Goal: Information Seeking & Learning: Understand process/instructions

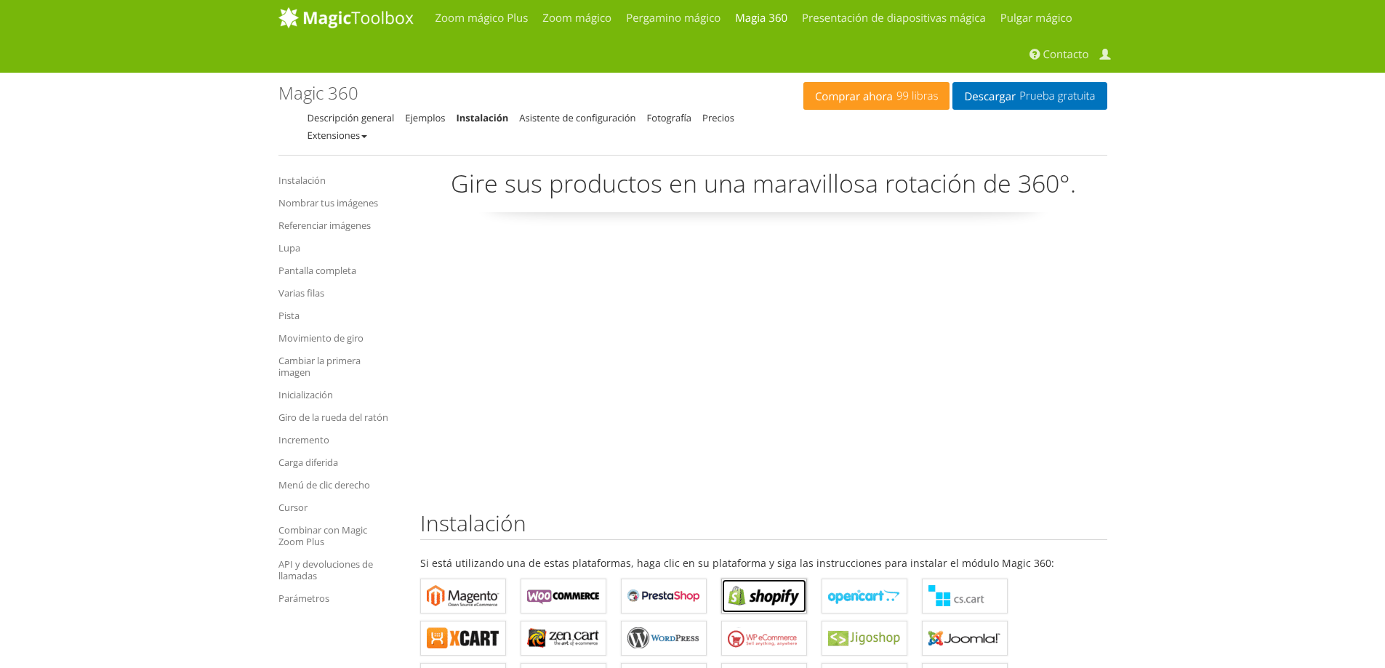
click at [755, 597] on b "Magic 360 para Shopify" at bounding box center [764, 596] width 73 height 22
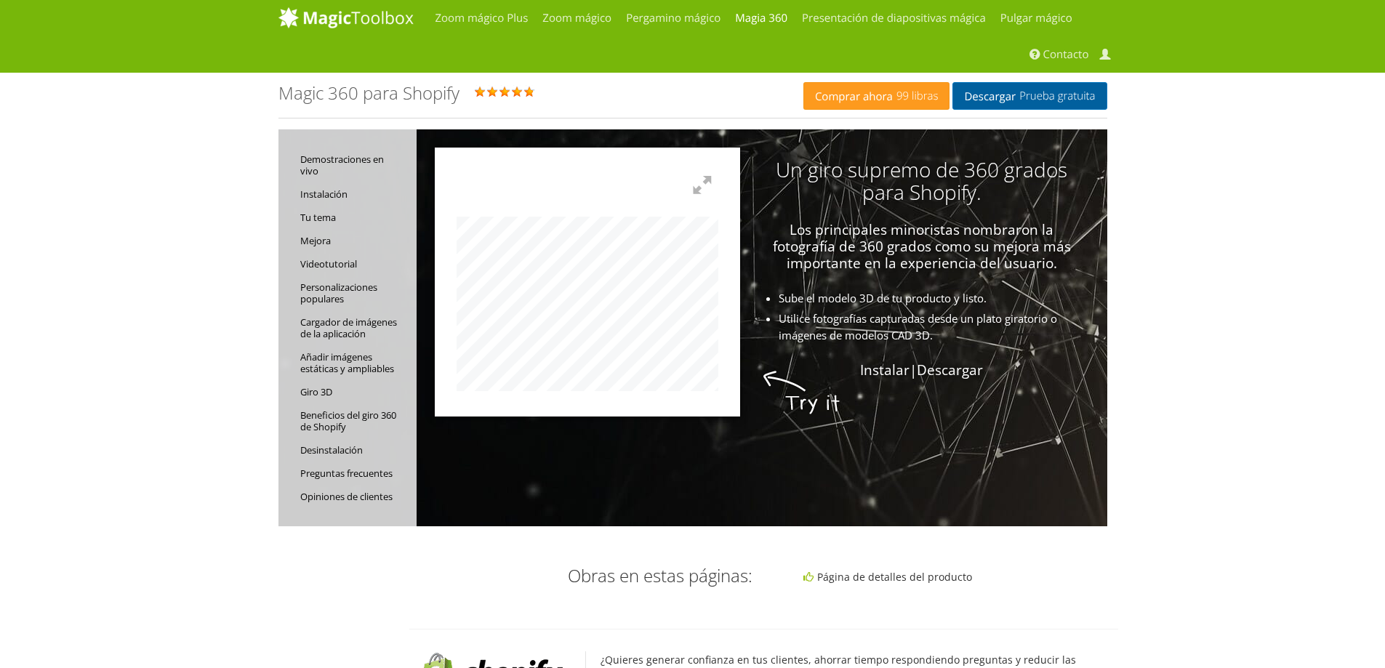
click at [994, 98] on font "Descargar" at bounding box center [990, 96] width 52 height 15
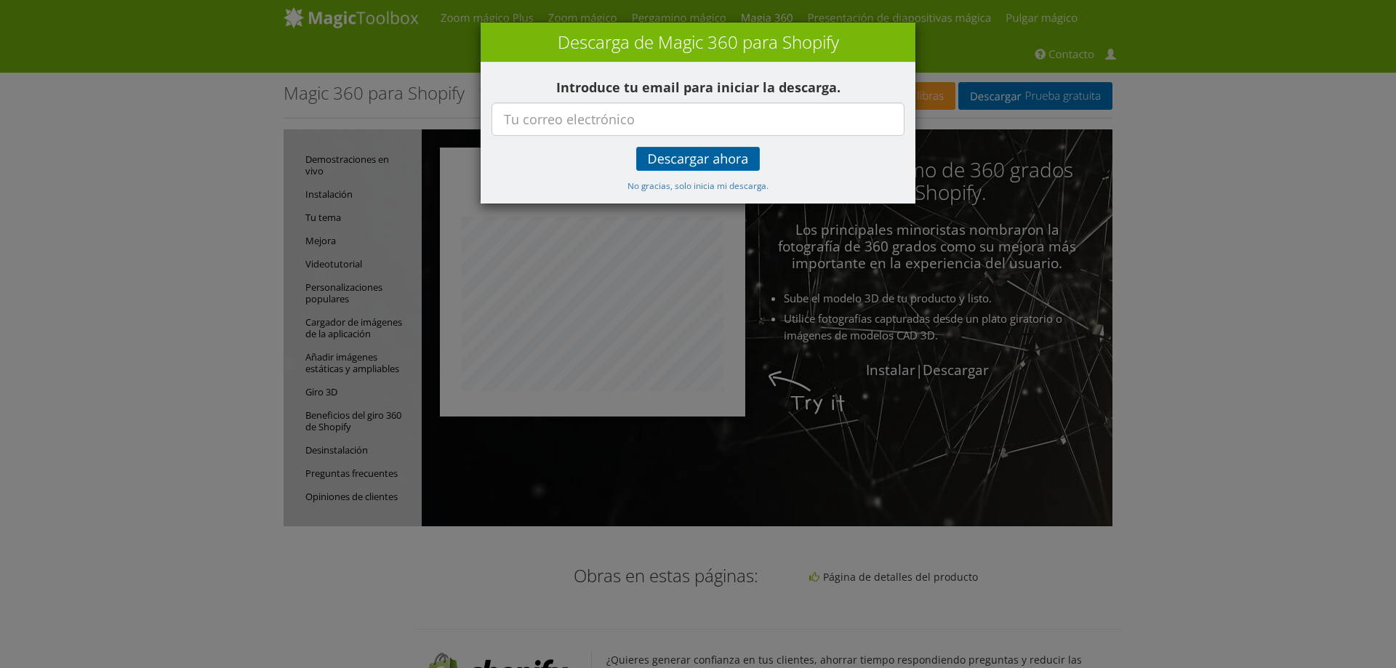
click at [721, 158] on font "Descargar ahora" at bounding box center [698, 159] width 101 height 17
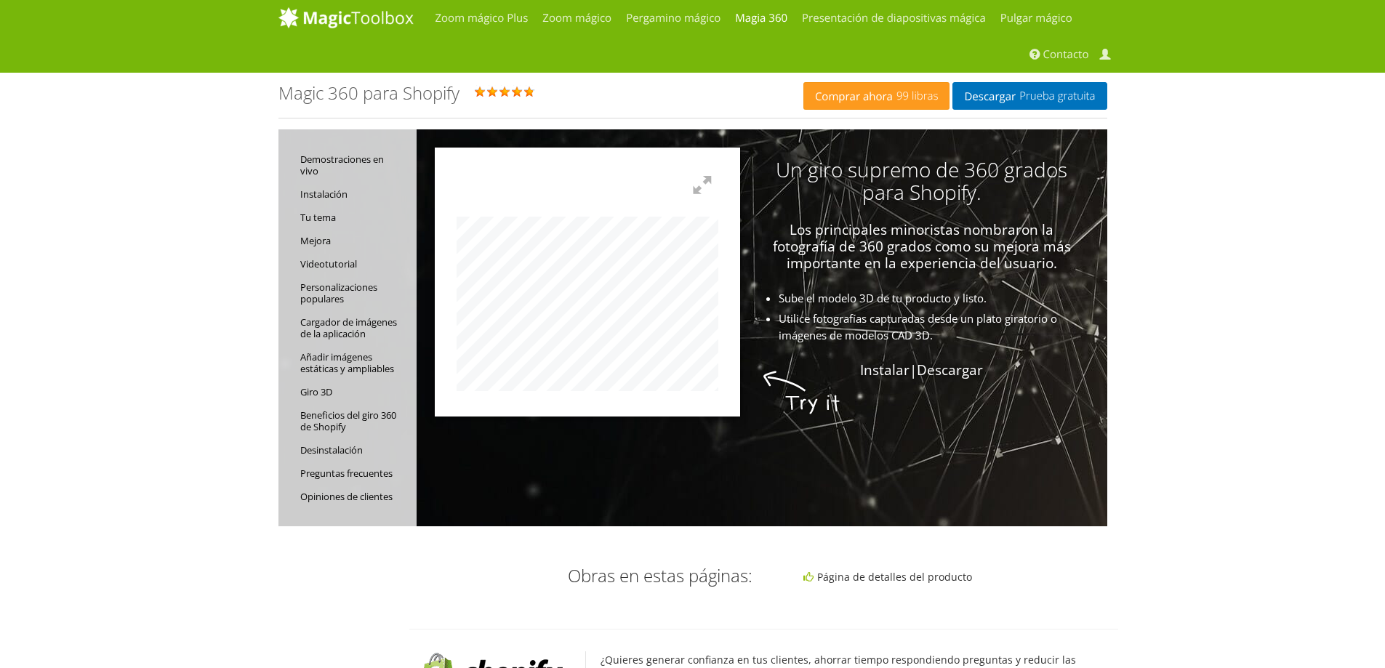
click at [320, 204] on link "Instalación" at bounding box center [354, 194] width 109 height 23
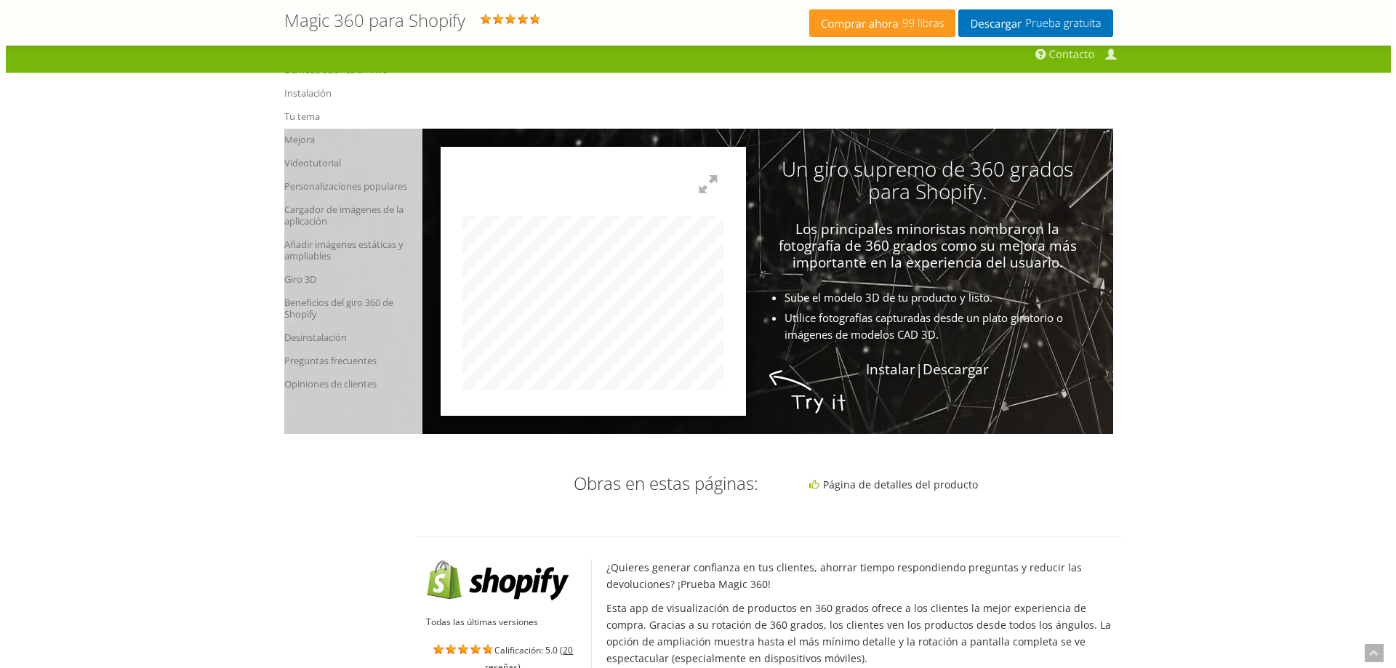
scroll to position [1607, 0]
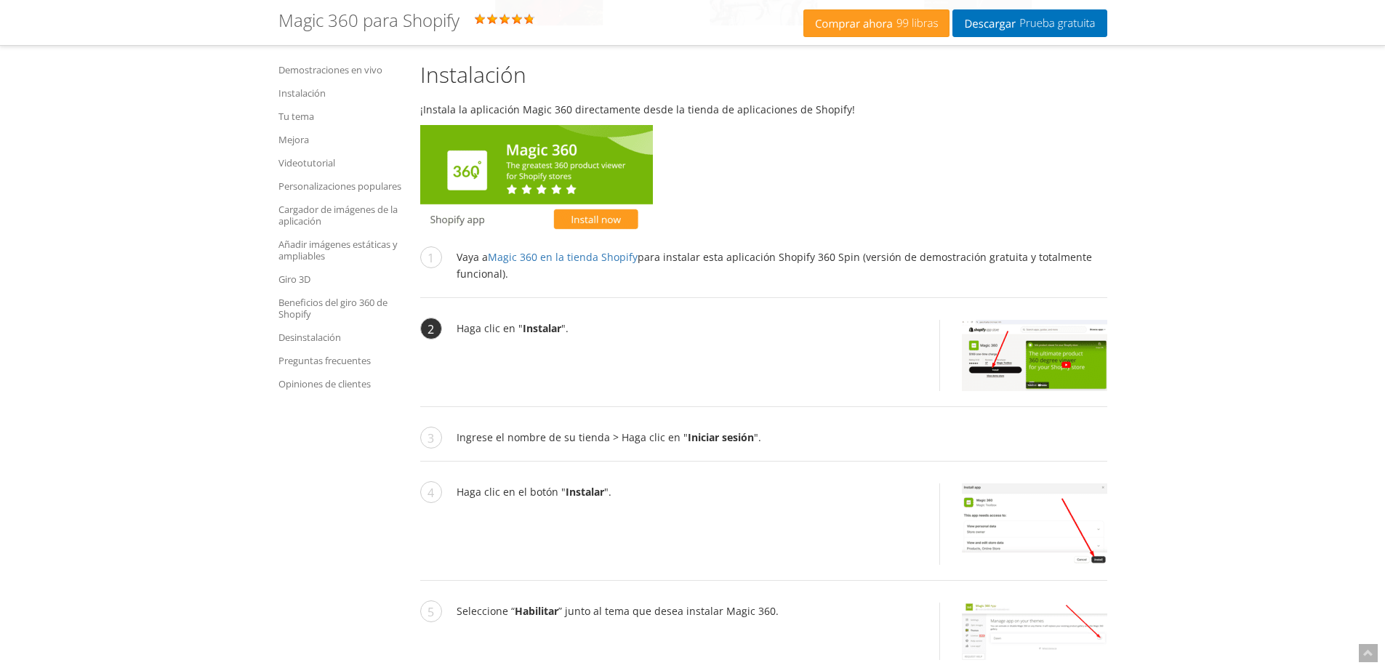
click at [1057, 361] on img at bounding box center [1034, 355] width 145 height 71
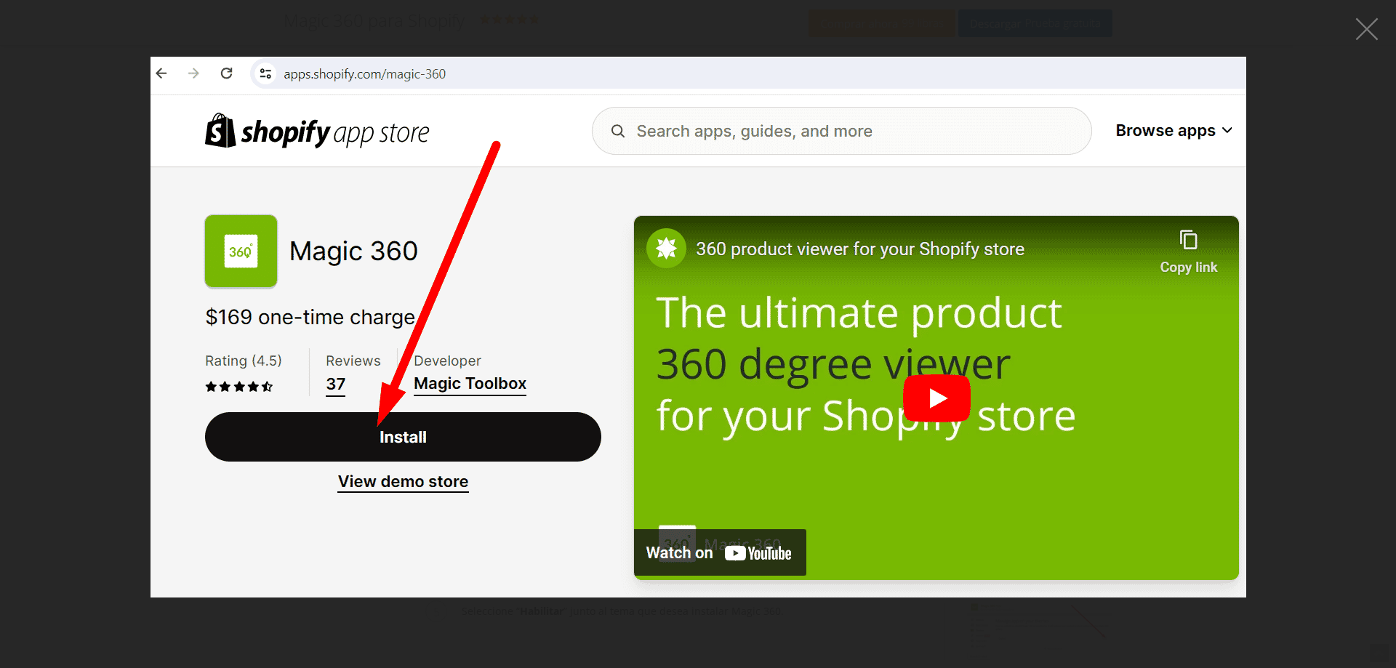
click at [398, 484] on img at bounding box center [699, 327] width 1096 height 541
click at [936, 398] on img at bounding box center [699, 327] width 1096 height 541
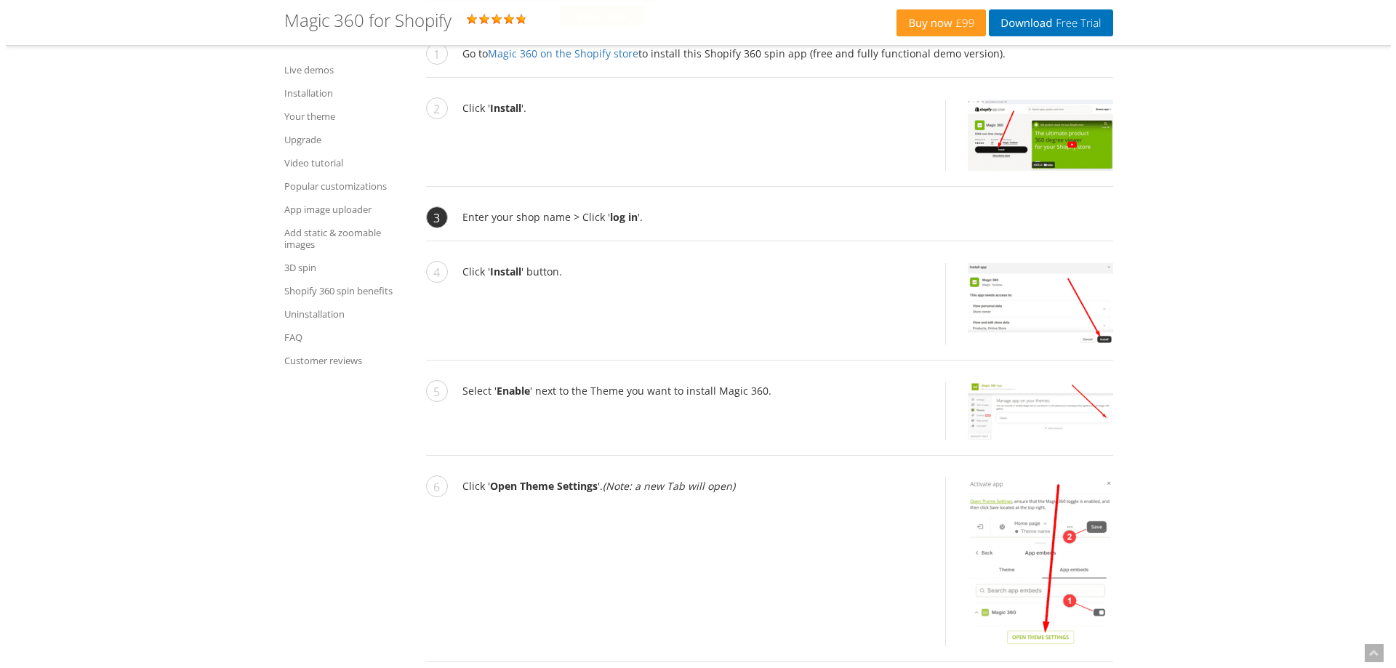
scroll to position [1758, 0]
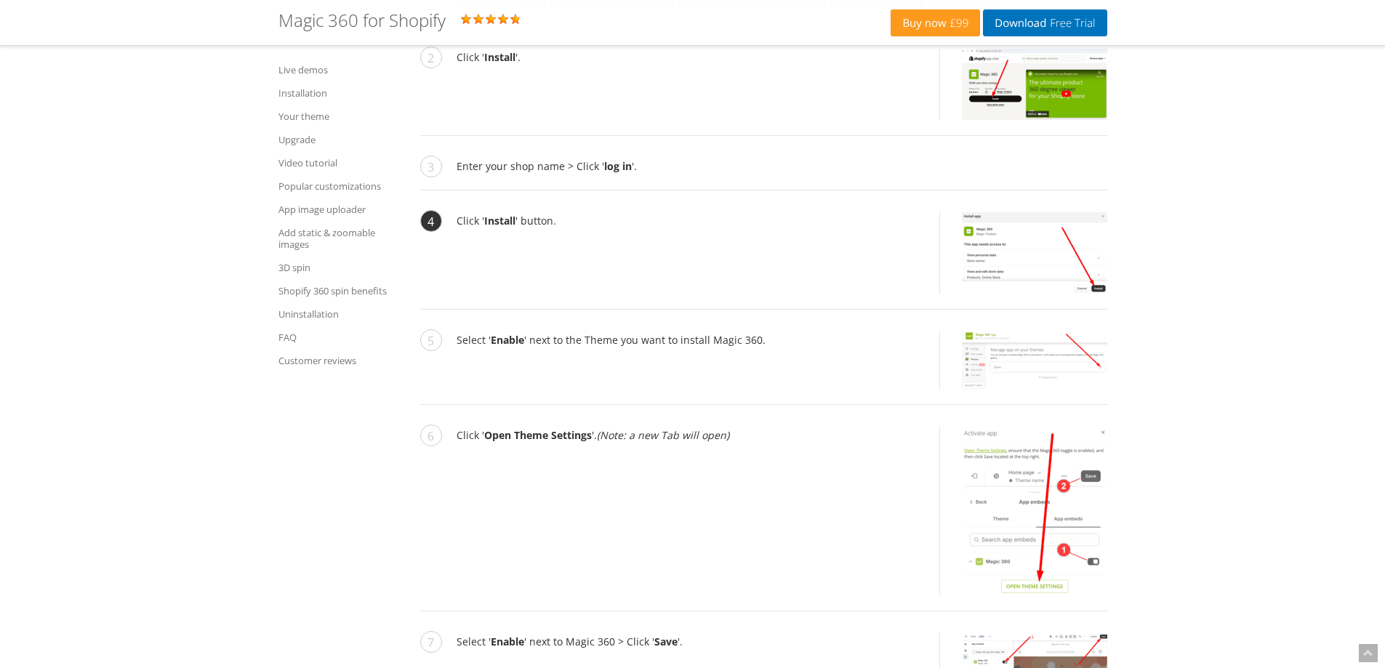
click at [986, 248] on img at bounding box center [1034, 252] width 145 height 81
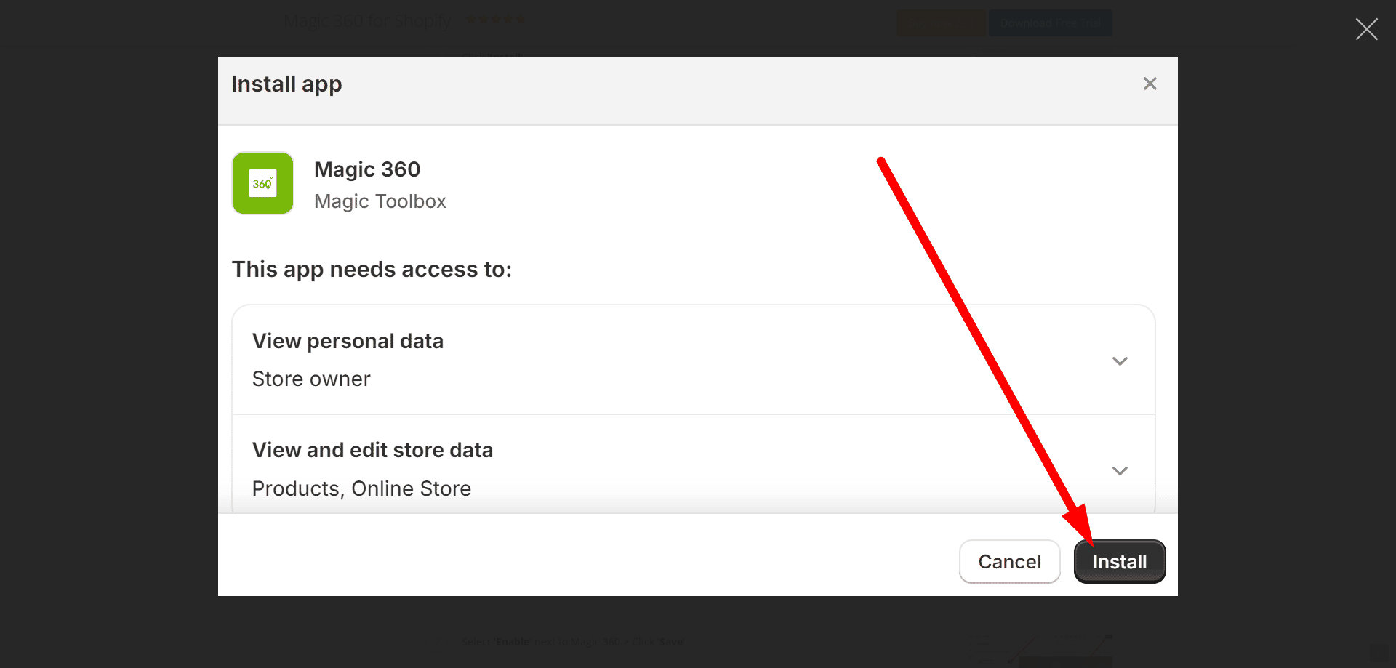
click at [1362, 24] on button "button" at bounding box center [1367, 29] width 44 height 44
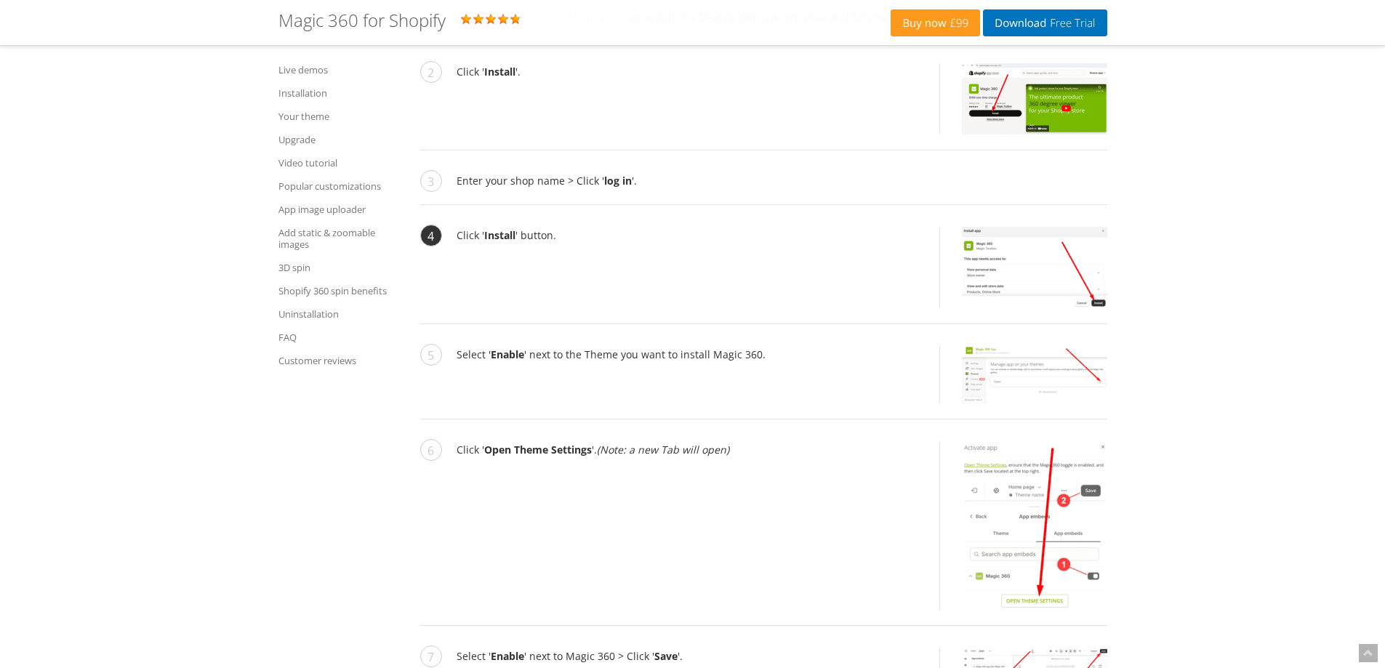
scroll to position [1777, 0]
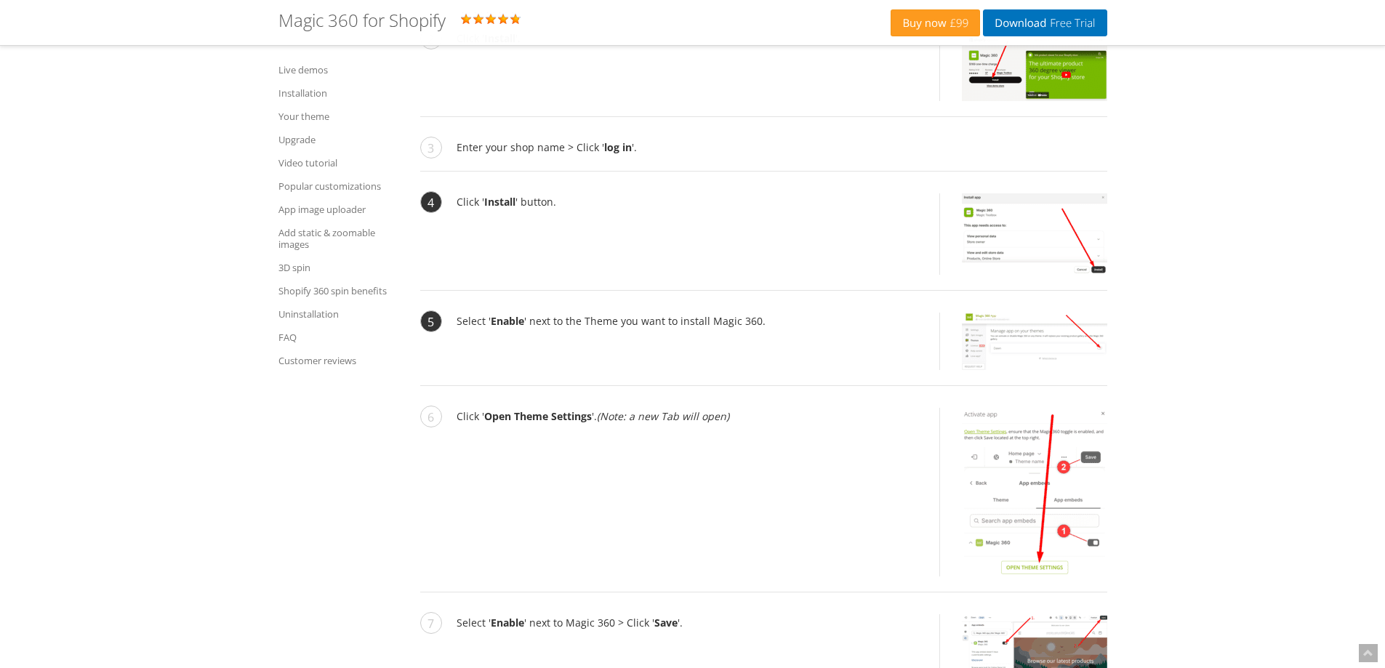
click at [1057, 334] on img at bounding box center [1034, 341] width 145 height 57
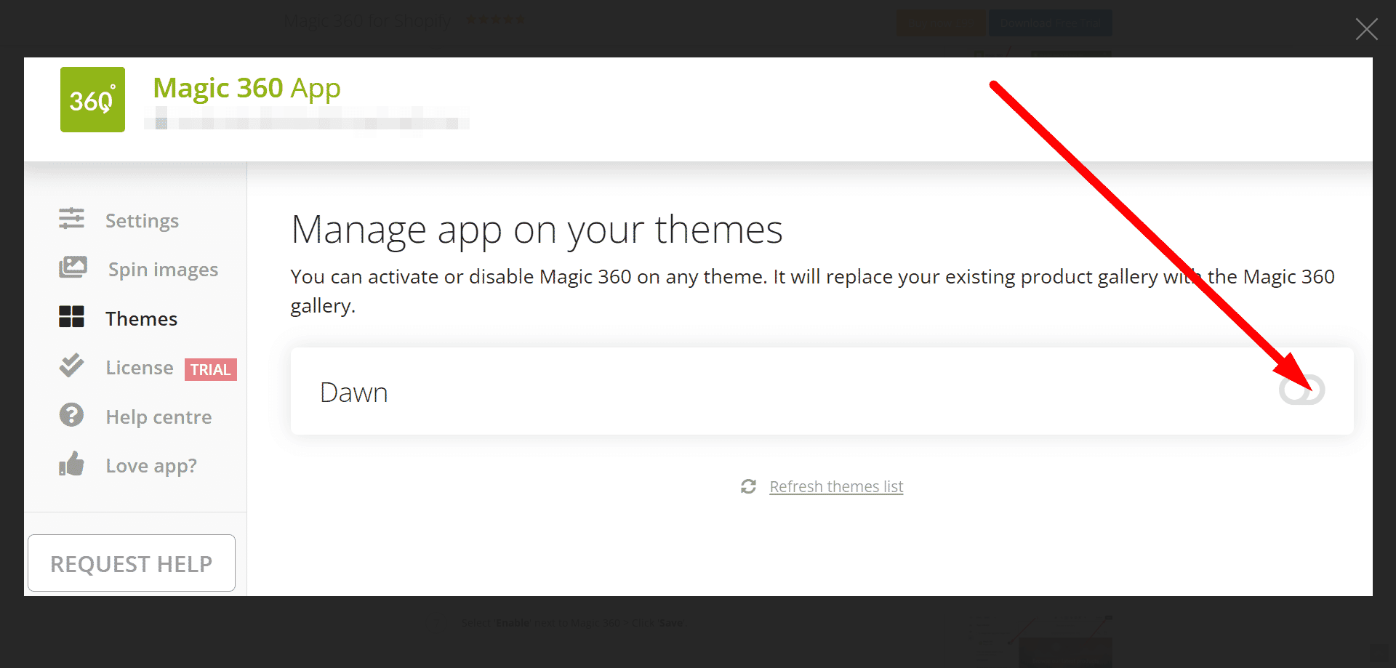
click at [1071, 321] on img at bounding box center [698, 326] width 1349 height 539
click at [1369, 32] on button "button" at bounding box center [1367, 29] width 44 height 44
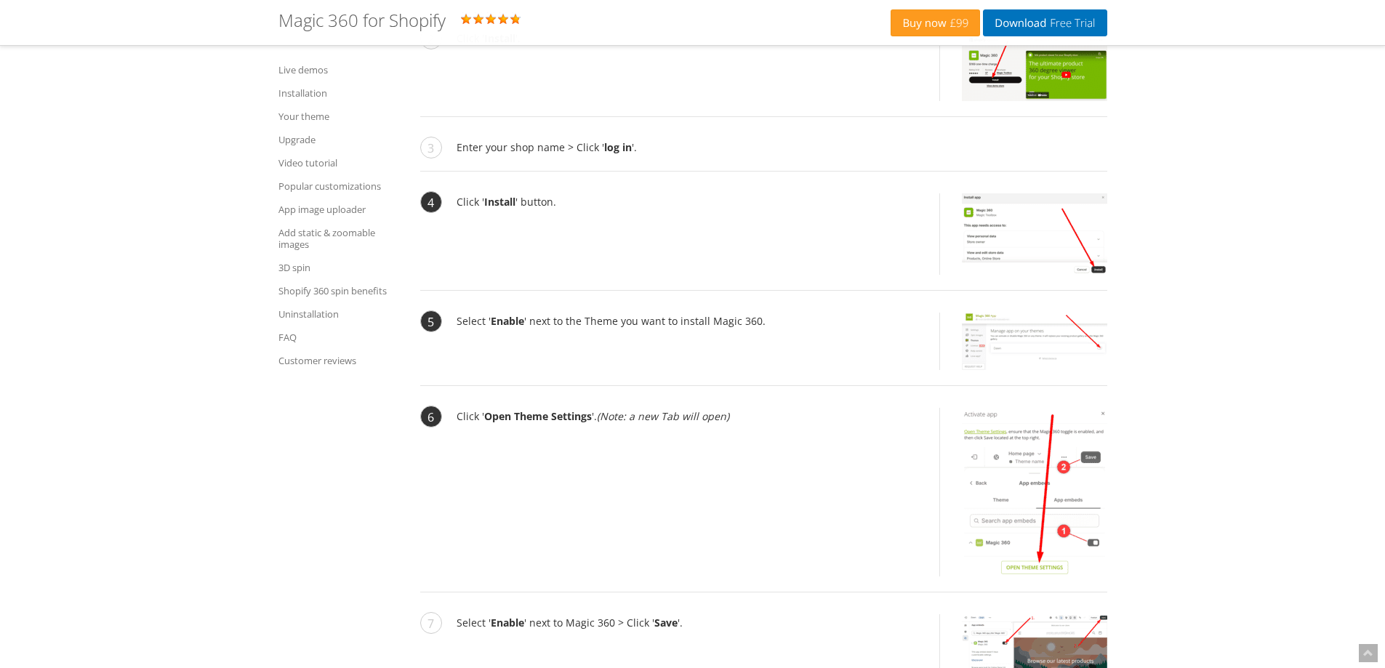
click at [990, 472] on img at bounding box center [1034, 492] width 145 height 169
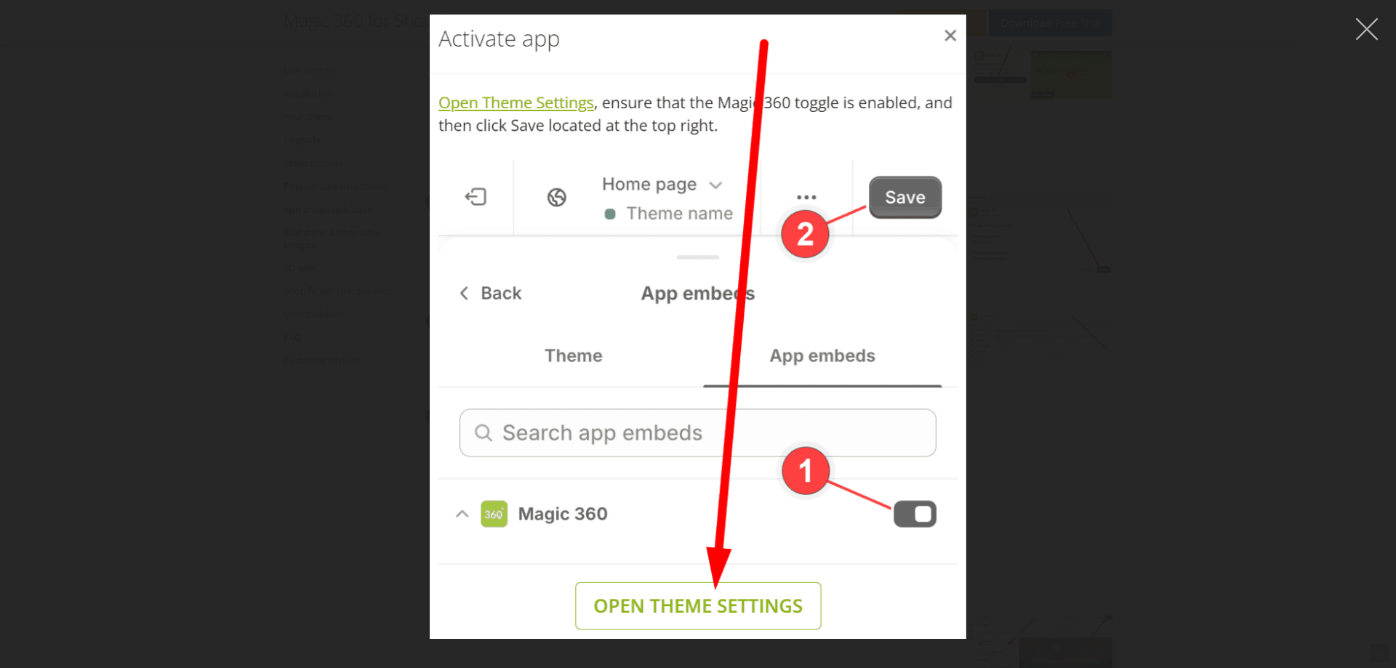
click at [1367, 30] on button "button" at bounding box center [1367, 29] width 44 height 44
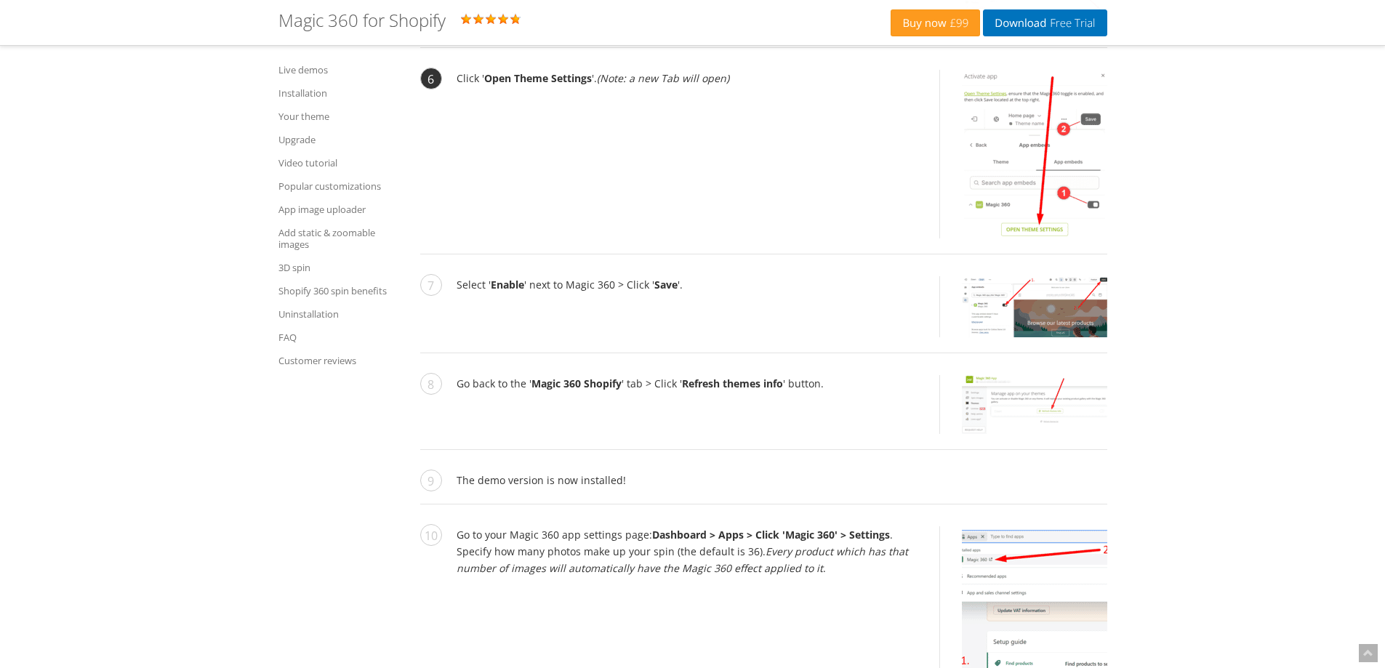
scroll to position [2116, 0]
click at [991, 309] on img at bounding box center [1034, 306] width 145 height 61
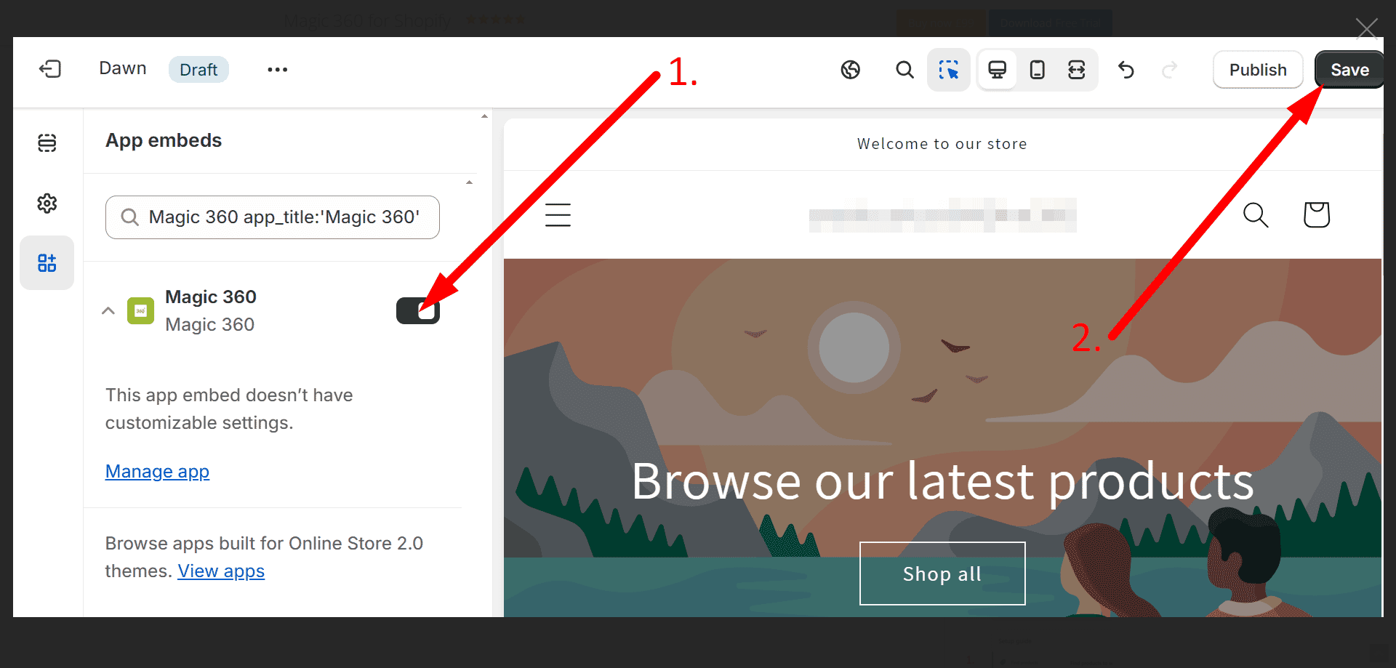
click at [814, 161] on img at bounding box center [698, 327] width 1371 height 580
click at [821, 282] on img at bounding box center [698, 327] width 1371 height 580
click at [900, 404] on img at bounding box center [698, 327] width 1371 height 580
click at [952, 336] on img at bounding box center [698, 327] width 1371 height 580
click at [1364, 31] on button "button" at bounding box center [1367, 29] width 44 height 44
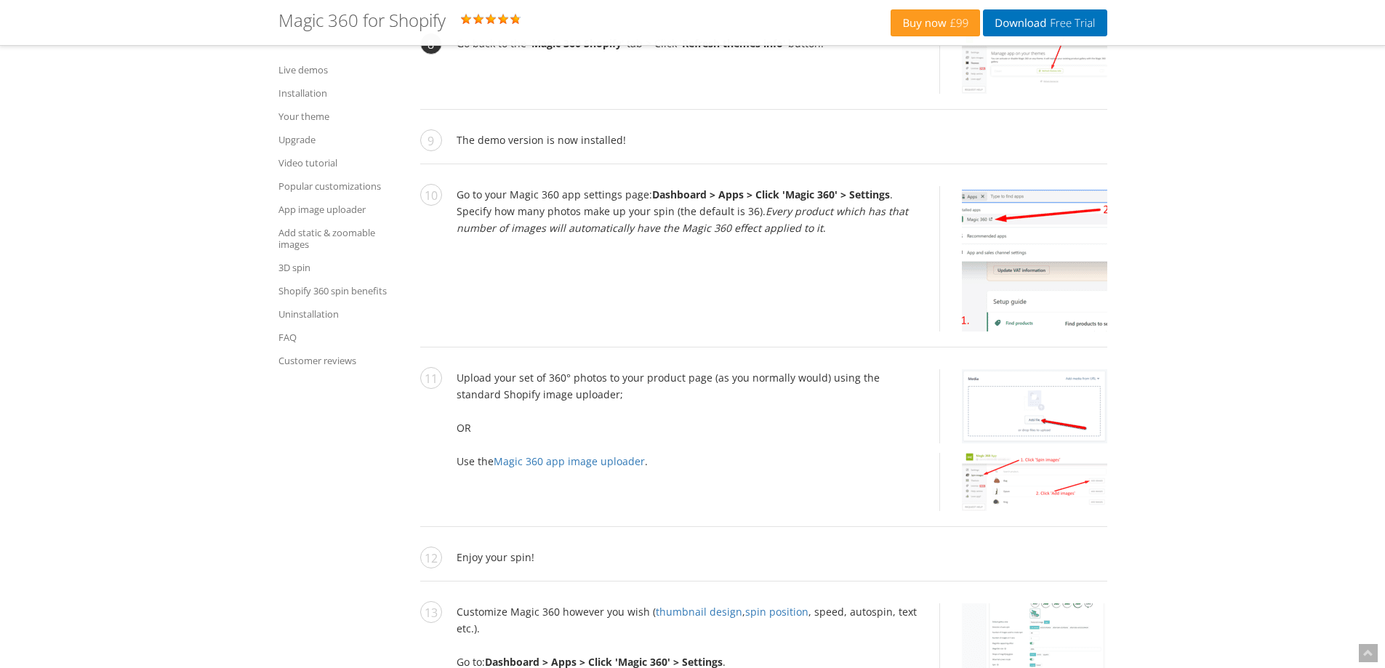
scroll to position [2286, 0]
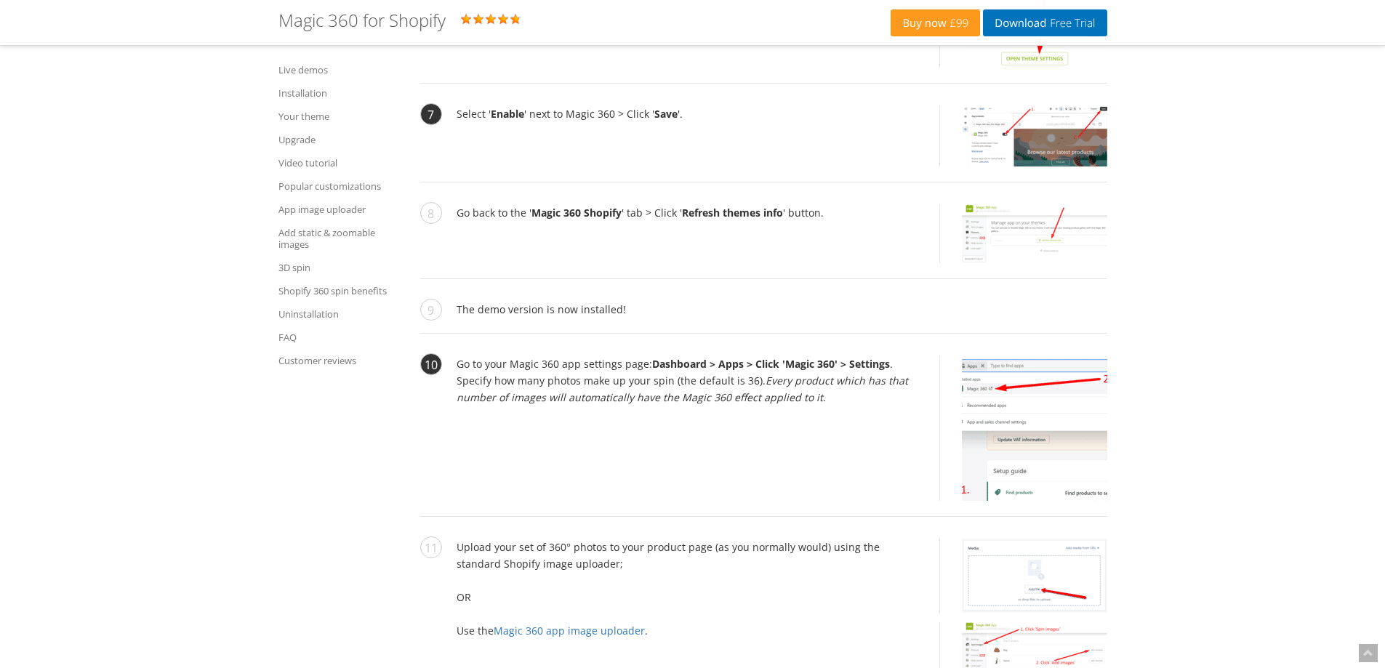
click at [998, 398] on img at bounding box center [1034, 428] width 145 height 145
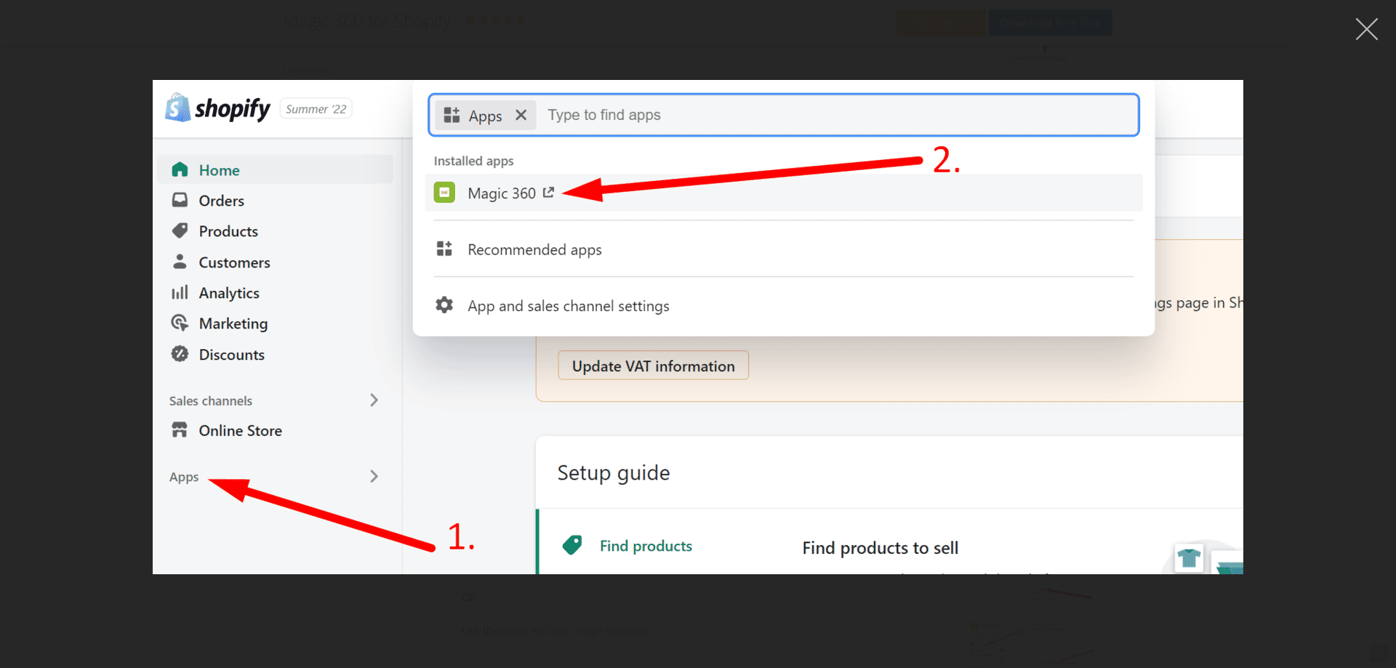
click at [1359, 29] on button "button" at bounding box center [1367, 29] width 44 height 44
